Goal: Information Seeking & Learning: Learn about a topic

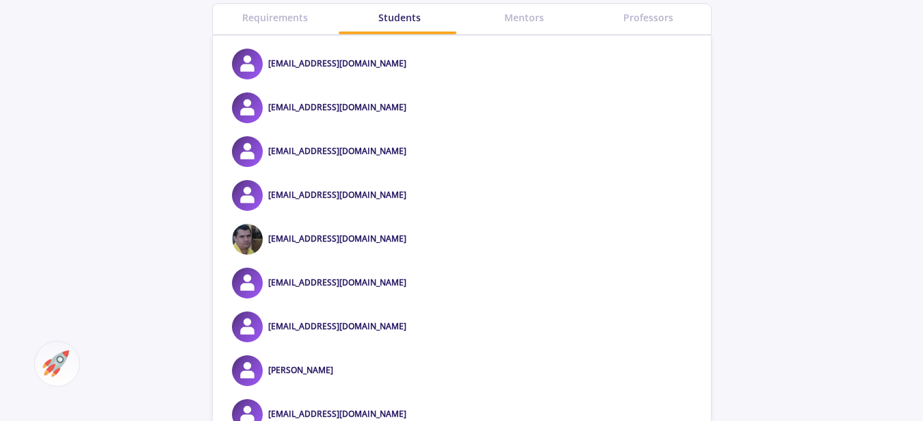
scroll to position [556, 0]
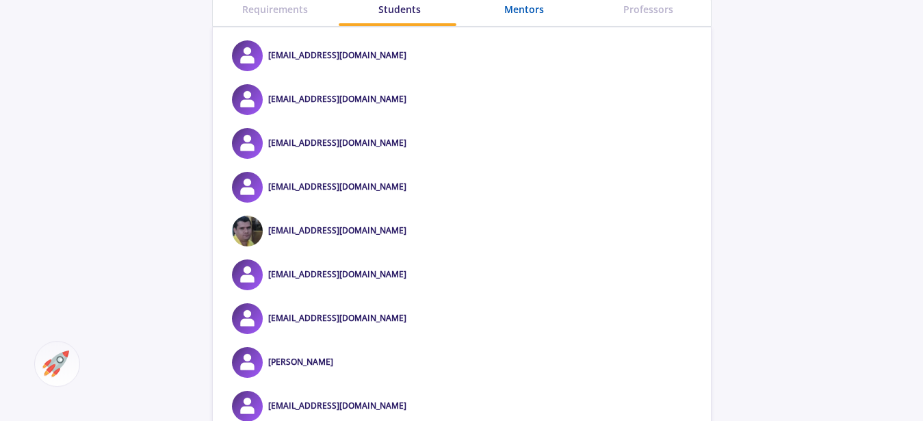
click at [517, 12] on div "Mentors" at bounding box center [524, 9] width 125 height 14
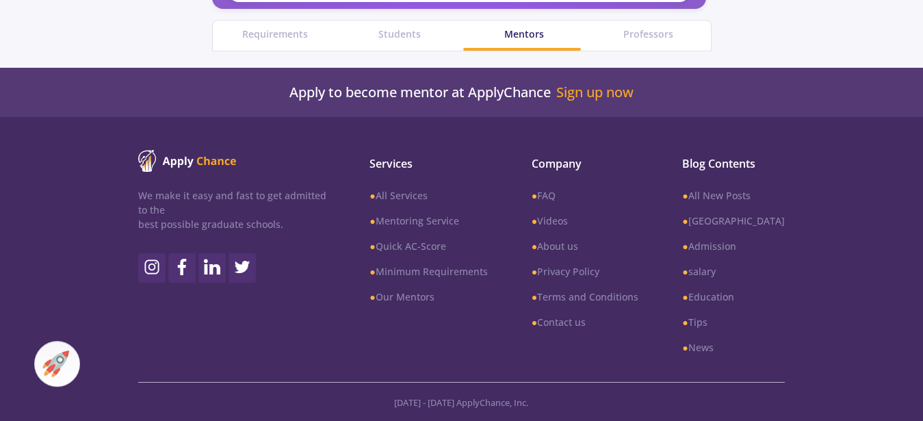
scroll to position [531, 0]
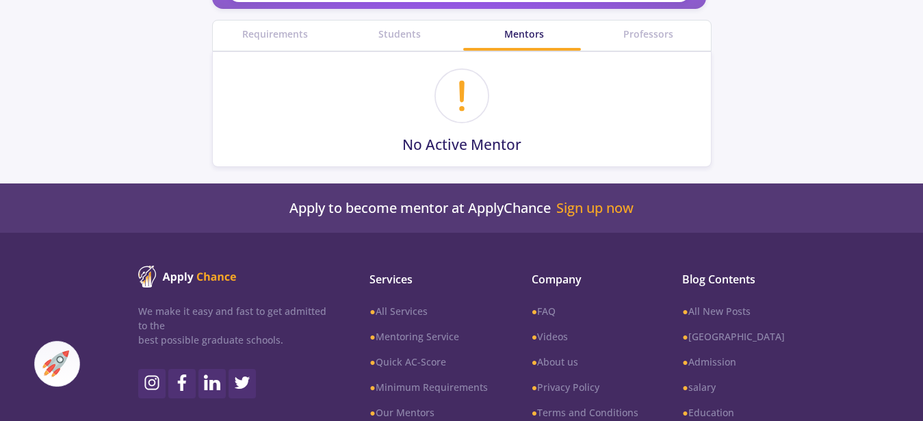
click at [651, 26] on div "Professors" at bounding box center [649, 36] width 125 height 30
click at [653, 34] on div "Professors" at bounding box center [649, 34] width 125 height 14
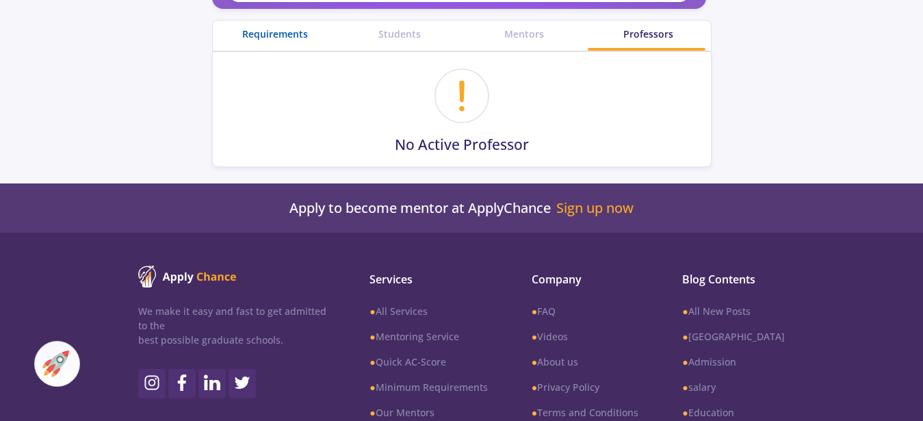
click at [309, 41] on div "Requirements" at bounding box center [275, 34] width 125 height 14
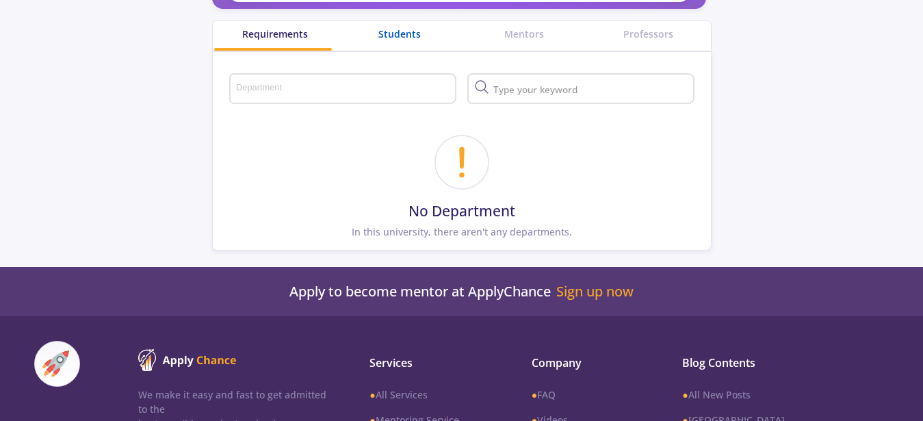
click at [374, 32] on div "Students" at bounding box center [399, 34] width 125 height 14
